Goal: Task Accomplishment & Management: Manage account settings

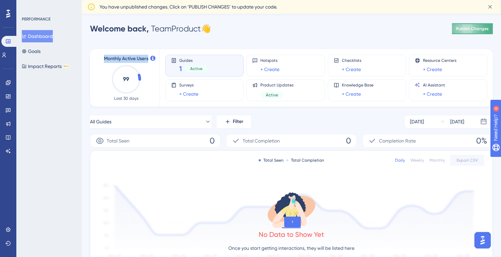
click at [480, 33] on button "Publish Changes" at bounding box center [472, 28] width 41 height 11
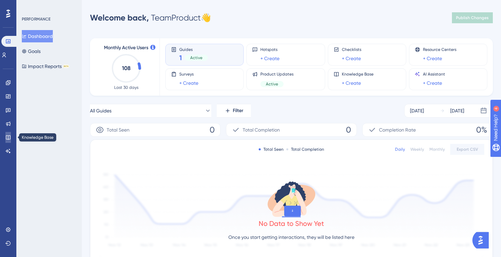
click at [5, 141] on link at bounding box center [7, 137] width 5 height 11
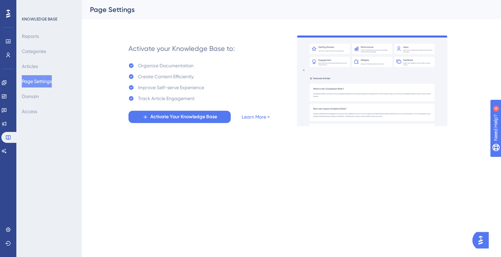
click at [37, 59] on div "Reports Categories Articles Page Settings Domain Access" at bounding box center [49, 73] width 55 height 87
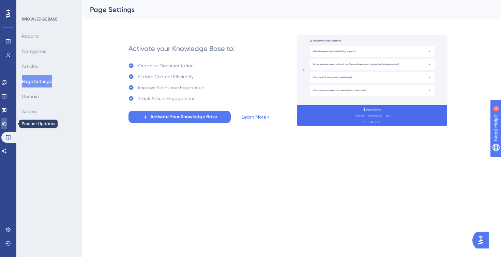
click at [7, 121] on icon at bounding box center [3, 123] width 5 height 5
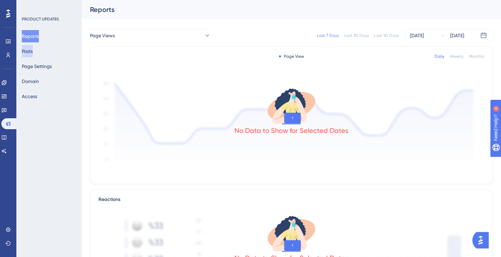
click at [33, 52] on button "Posts" at bounding box center [27, 51] width 11 height 12
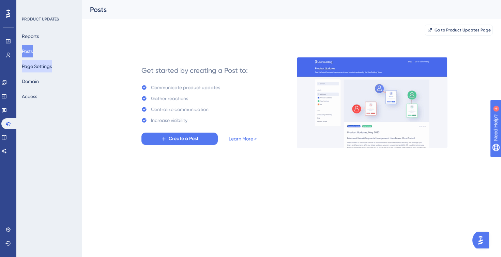
click at [43, 69] on button "Page Settings" at bounding box center [37, 66] width 30 height 12
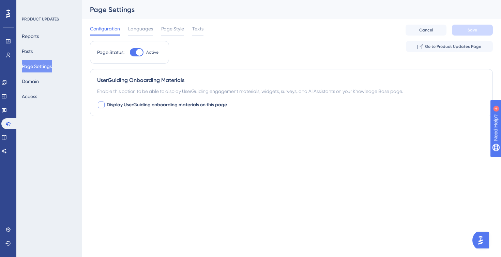
click at [103, 107] on div at bounding box center [101, 104] width 7 height 7
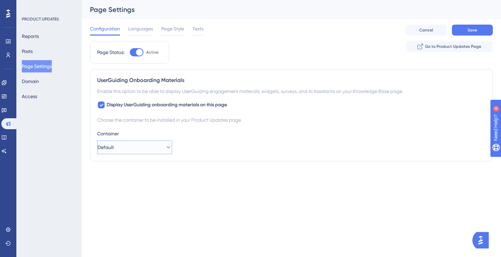
click at [141, 147] on button "Default" at bounding box center [134, 147] width 75 height 14
click at [444, 45] on span "Go to Product Updates Page" at bounding box center [453, 46] width 56 height 5
click at [151, 102] on span "Display UserGuiding onboarding materials on this page" at bounding box center [167, 105] width 120 height 8
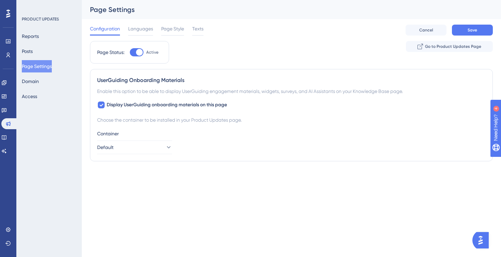
click at [163, 80] on div "UserGuiding Onboarding Materials" at bounding box center [291, 80] width 389 height 8
click at [152, 106] on span "Display UserGuiding onboarding materials on this page" at bounding box center [167, 105] width 120 height 8
checkbox input "false"
click at [10, 55] on icon at bounding box center [7, 54] width 5 height 5
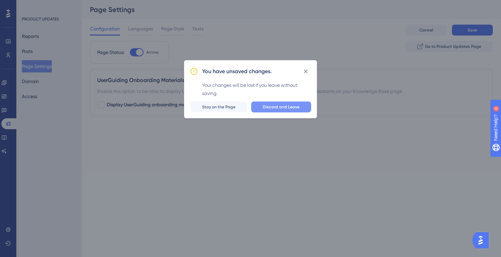
click at [290, 109] on span "Discard and Leave" at bounding box center [281, 106] width 37 height 5
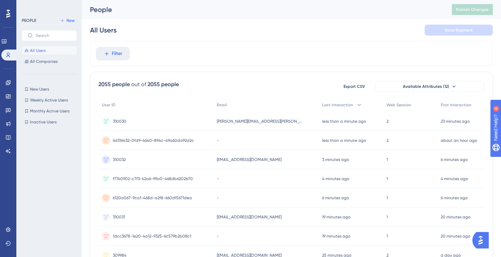
click at [12, 15] on div at bounding box center [8, 13] width 11 height 11
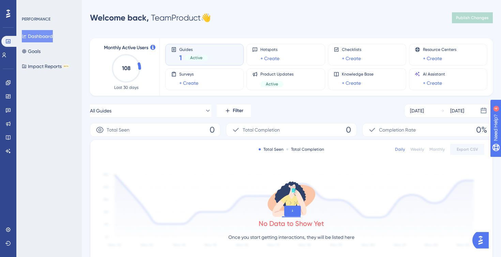
click at [196, 50] on span "Guides" at bounding box center [193, 49] width 29 height 5
click at [9, 139] on icon at bounding box center [8, 137] width 4 height 4
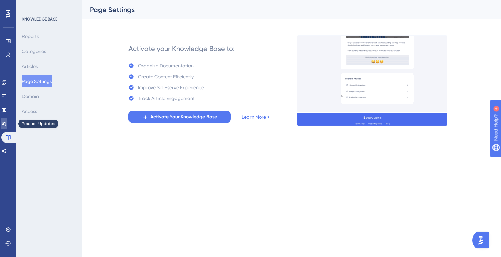
click at [7, 123] on link at bounding box center [3, 123] width 5 height 11
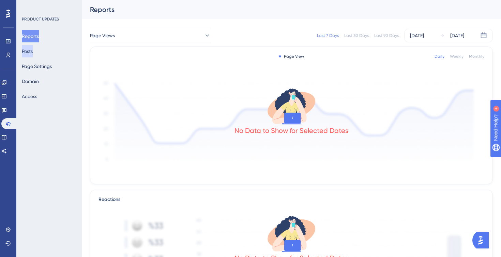
click at [33, 53] on button "Posts" at bounding box center [27, 51] width 11 height 12
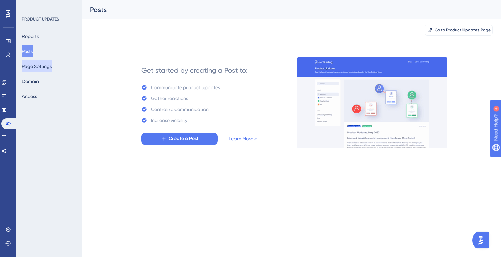
click at [46, 67] on button "Page Settings" at bounding box center [37, 66] width 30 height 12
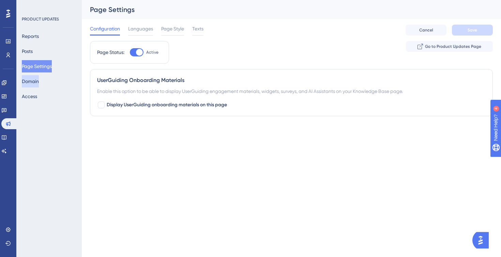
click at [38, 84] on button "Domain" at bounding box center [30, 81] width 17 height 12
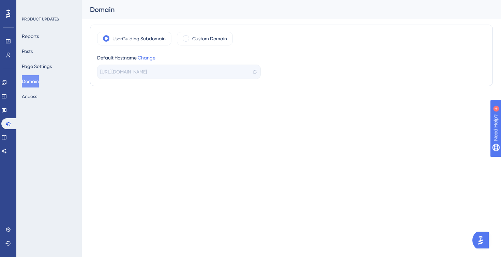
click at [147, 70] on span "https://openprovider-ZT4M.updates.userguiding.com/en" at bounding box center [123, 72] width 47 height 8
click at [145, 73] on span "https://openprovider-ZT4M.updates.userguiding.com/en" at bounding box center [123, 72] width 47 height 8
click at [200, 42] on label "Custom Domain" at bounding box center [209, 38] width 35 height 8
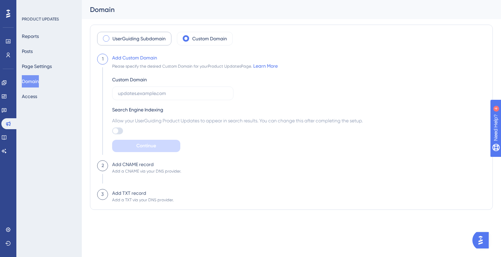
click at [155, 36] on label "UserGuiding Subdomain" at bounding box center [139, 38] width 53 height 8
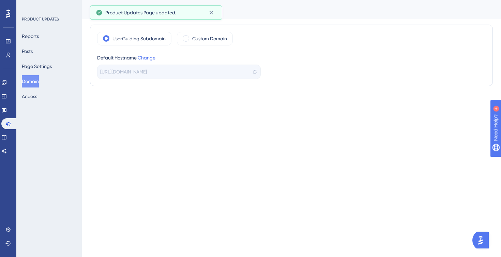
click at [147, 72] on span "https://openprovider-ZT4M.updates.userguiding.com/en" at bounding box center [123, 72] width 47 height 8
drag, startPoint x: 173, startPoint y: 72, endPoint x: 168, endPoint y: 72, distance: 4.4
click at [147, 72] on span "https://openprovider-ZT4M.updates.userguiding.com/en" at bounding box center [123, 72] width 47 height 8
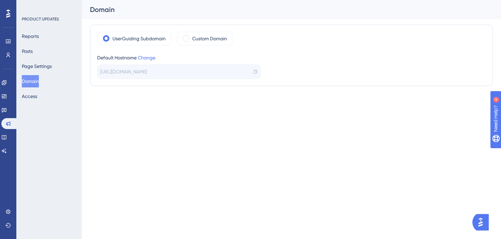
click at [147, 72] on span "https://openprovider-ZT4M.updates.userguiding.com/en" at bounding box center [123, 72] width 47 height 8
click at [215, 41] on label "Custom Domain" at bounding box center [209, 38] width 35 height 8
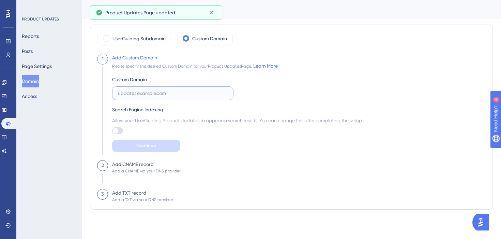
click at [171, 93] on input "text" at bounding box center [173, 93] width 110 height 8
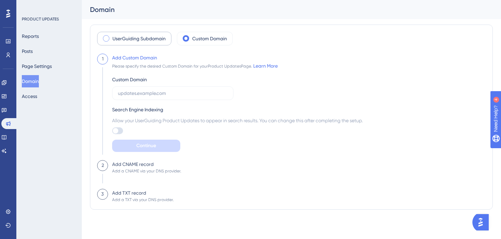
click at [137, 35] on label "UserGuiding Subdomain" at bounding box center [139, 38] width 53 height 8
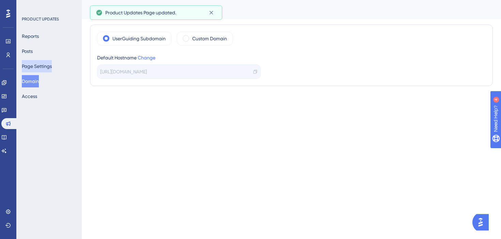
click at [52, 67] on button "Page Settings" at bounding box center [37, 66] width 30 height 12
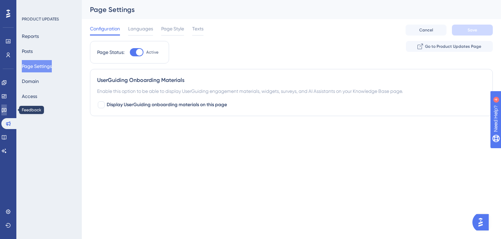
click at [7, 111] on icon at bounding box center [3, 109] width 5 height 5
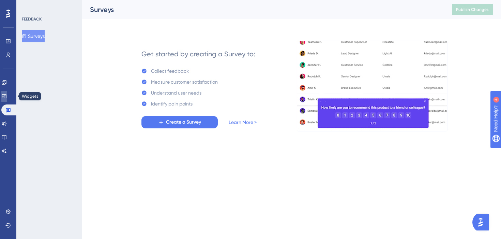
click at [7, 98] on icon at bounding box center [3, 95] width 5 height 5
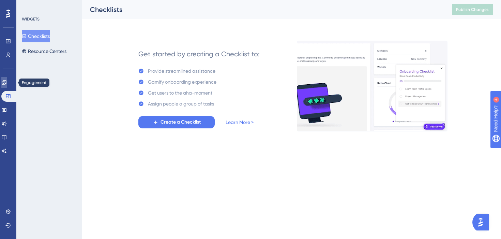
click at [6, 85] on link at bounding box center [3, 82] width 5 height 11
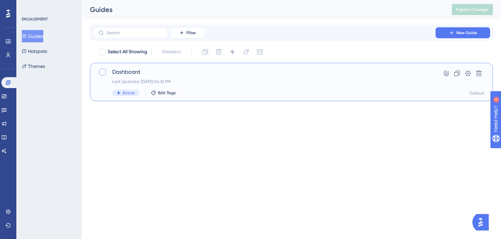
click at [103, 74] on div at bounding box center [102, 72] width 7 height 7
checkbox input "true"
click at [103, 73] on icon at bounding box center [103, 71] width 4 height 5
checkbox input "false"
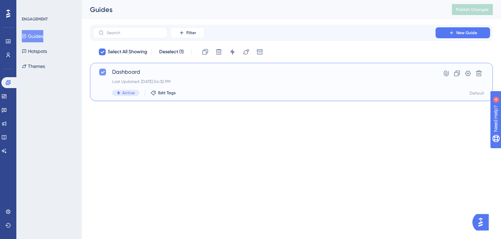
checkbox input "false"
click at [10, 212] on icon at bounding box center [7, 211] width 5 height 5
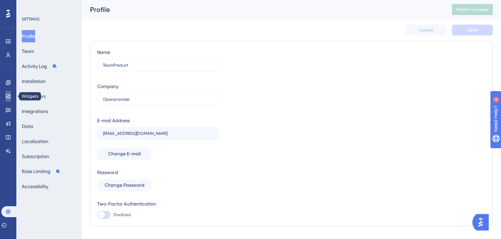
click at [8, 96] on icon at bounding box center [8, 96] width 4 height 4
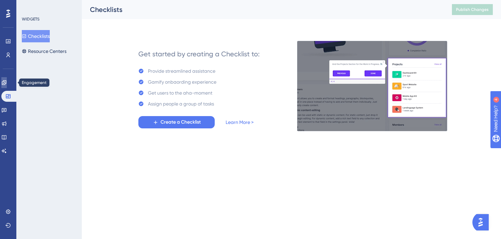
click at [7, 85] on link at bounding box center [3, 82] width 5 height 11
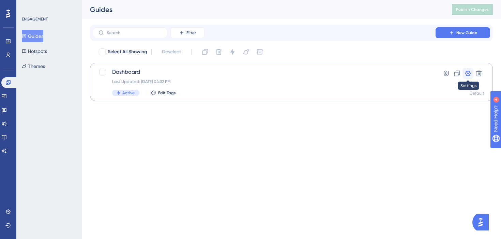
click at [469, 76] on icon at bounding box center [468, 73] width 7 height 7
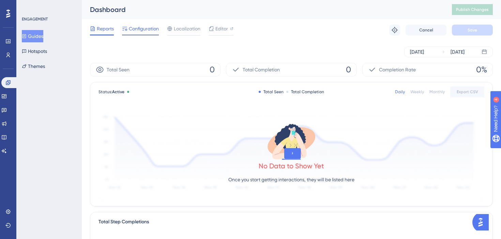
click at [141, 31] on span "Configuration" at bounding box center [144, 29] width 30 height 8
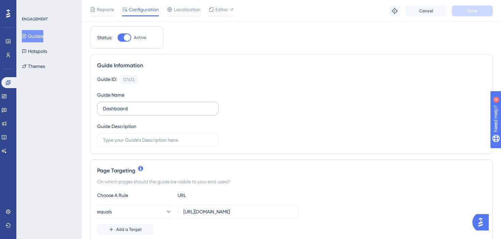
scroll to position [29, 0]
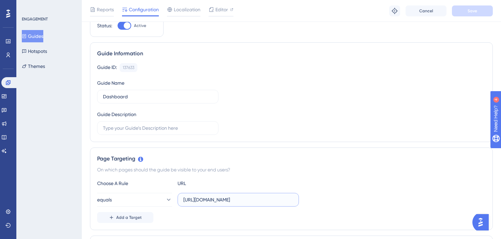
click at [225, 202] on input "https://cp.stage-2.op-devops.net/dashboard" at bounding box center [239, 200] width 110 height 8
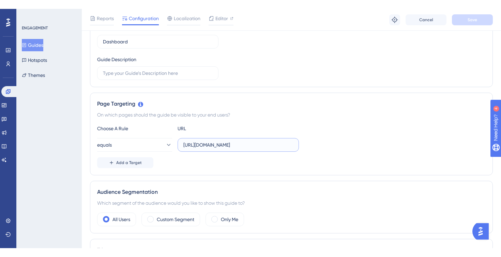
scroll to position [100, 0]
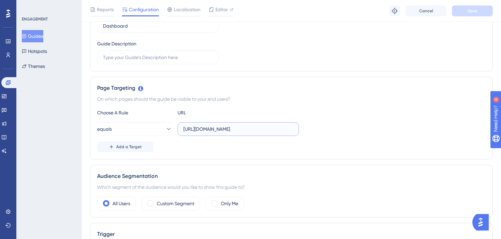
click at [228, 127] on input "https://cp.stage-2.op-devops.net/dashboard" at bounding box center [239, 129] width 110 height 8
paste input "openprovider.eu"
type input "https://cp.openprovider.eu/dashboard"
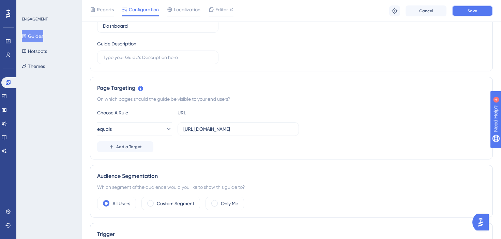
click at [469, 14] on button "Save" at bounding box center [472, 10] width 41 height 11
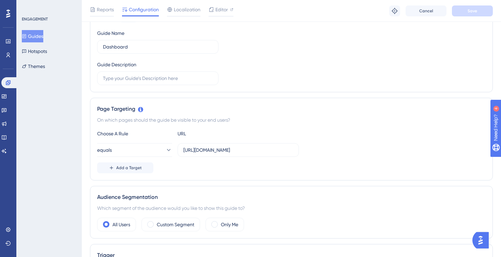
scroll to position [79, 0]
click at [211, 152] on input "https://cp.openprovider.eu/dashboard" at bounding box center [239, 150] width 110 height 8
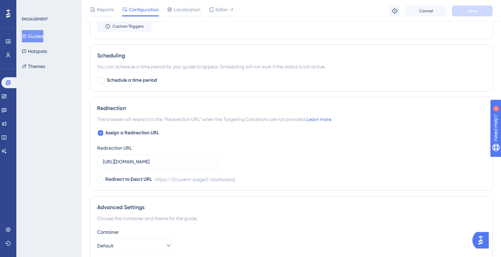
scroll to position [412, 0]
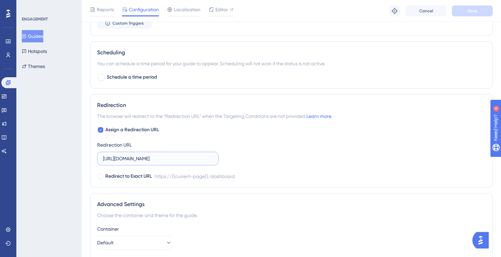
click at [182, 155] on input "https://cp.stage-2.op-devops.net/dashboard" at bounding box center [158, 159] width 110 height 8
paste input "openprovider.eu"
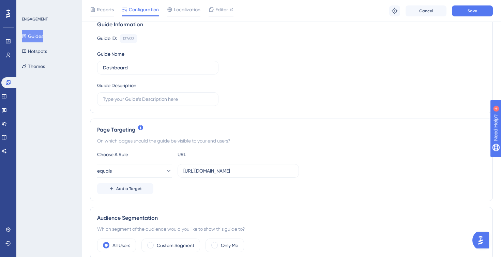
scroll to position [59, 0]
type input "https://cp.openprovider.eu/dashboard"
click at [471, 11] on span "Save" at bounding box center [473, 10] width 10 height 5
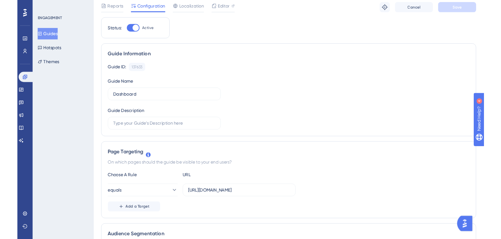
scroll to position [0, 0]
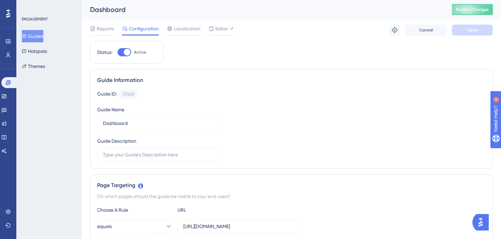
click at [109, 93] on div "Guide ID:" at bounding box center [107, 94] width 20 height 9
drag, startPoint x: 149, startPoint y: 94, endPoint x: 93, endPoint y: 93, distance: 56.3
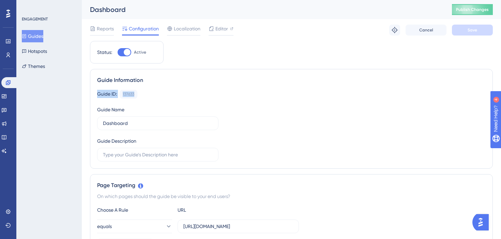
click at [93, 93] on div "Guide Information Guide ID: 137633 Copy Guide Name Dashboard Guide Description" at bounding box center [291, 119] width 403 height 100
click at [170, 92] on div "Guide ID: 137633 Copy" at bounding box center [291, 94] width 389 height 9
click at [9, 214] on icon at bounding box center [7, 211] width 5 height 5
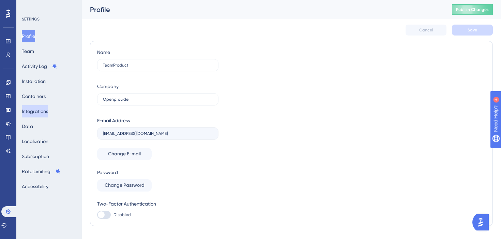
click at [48, 111] on button "Integrations" at bounding box center [35, 111] width 26 height 12
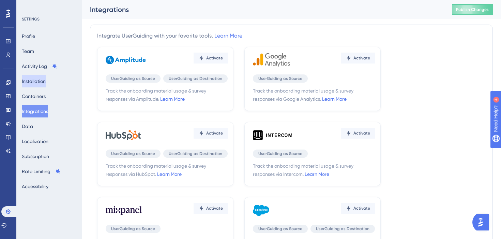
click at [46, 78] on button "Installation" at bounding box center [34, 81] width 24 height 12
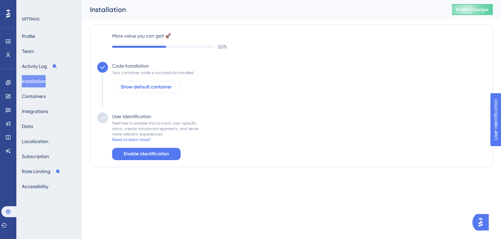
click at [173, 87] on button "Show default container" at bounding box center [146, 87] width 68 height 12
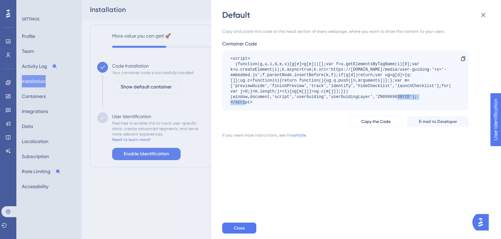
drag, startPoint x: 377, startPoint y: 97, endPoint x: 410, endPoint y: 97, distance: 33.8
click at [410, 97] on div "<script> (function(g,u,i,d,e,s){g[e]=g[e]||[];var f=u.getElementsByTagName(i)[0…" at bounding box center [342, 80] width 223 height 49
click at [401, 98] on div "<script> (function(g,u,i,d,e,s){g[e]=g[e]||[];var f=u.getElementsByTagName(i)[0…" at bounding box center [342, 80] width 223 height 49
click at [485, 15] on icon at bounding box center [484, 15] width 8 height 8
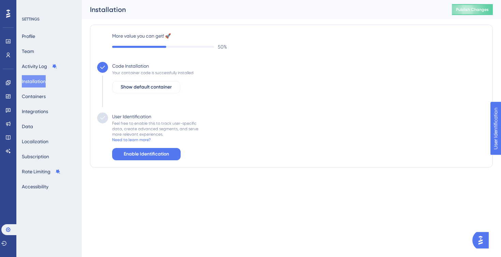
click at [7, 18] on div at bounding box center [8, 13] width 11 height 11
